Goal: Navigation & Orientation: Find specific page/section

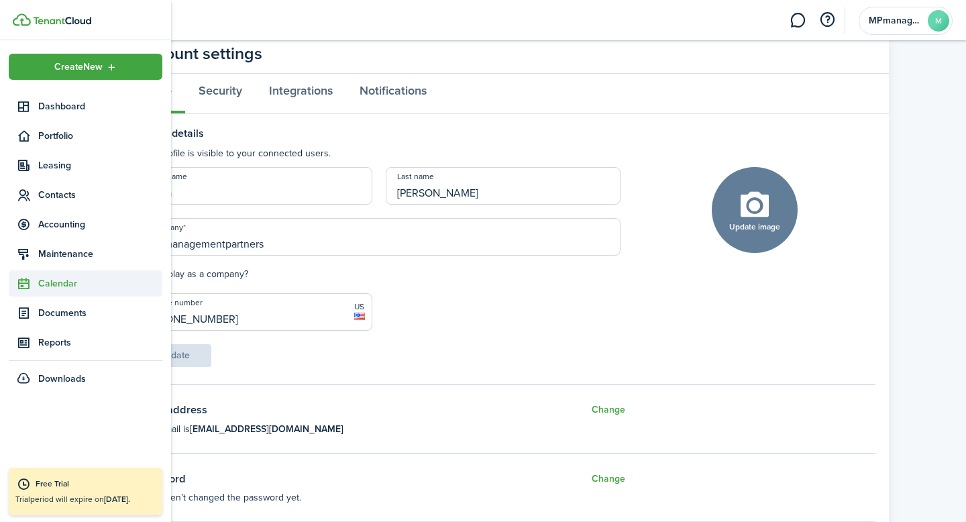
click at [60, 286] on span "Calendar" at bounding box center [100, 283] width 124 height 14
click at [60, 312] on span "Calendar" at bounding box center [100, 315] width 124 height 14
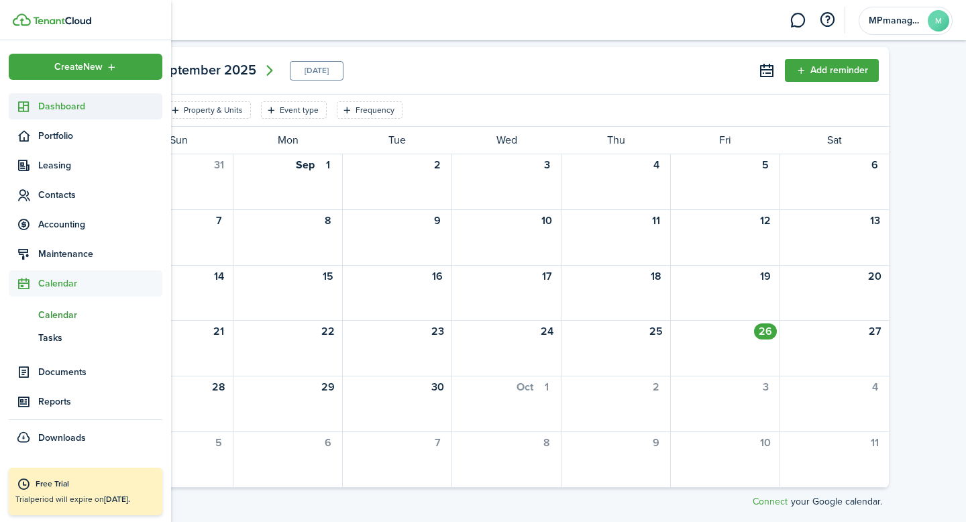
click at [60, 98] on link "Dashboard" at bounding box center [86, 106] width 154 height 26
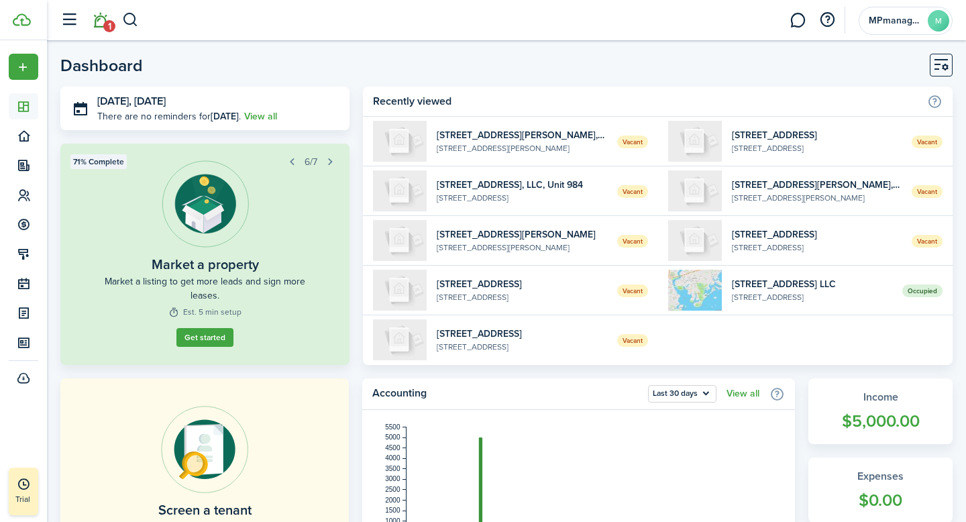
click at [109, 20] on span "1" at bounding box center [109, 26] width 12 height 12
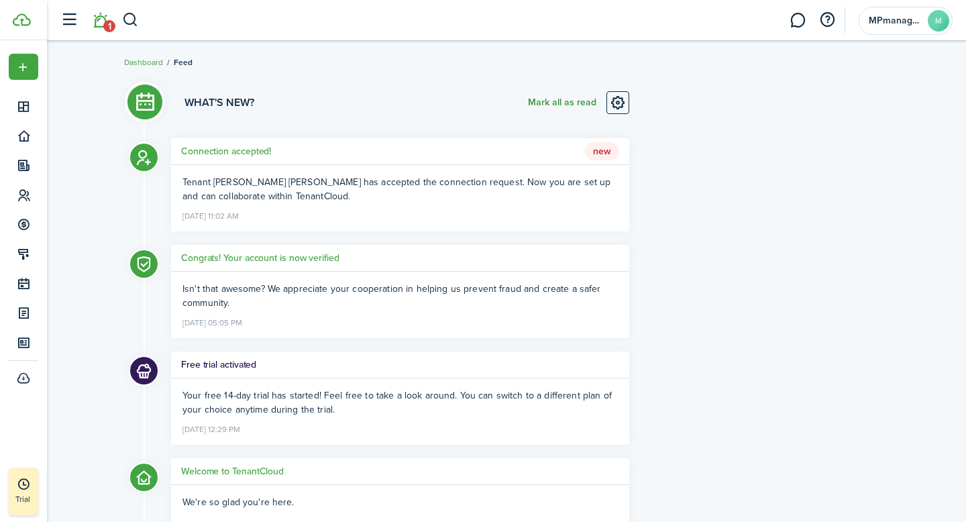
click at [561, 100] on button "Mark all as read" at bounding box center [562, 102] width 68 height 23
